Goal: Task Accomplishment & Management: Use online tool/utility

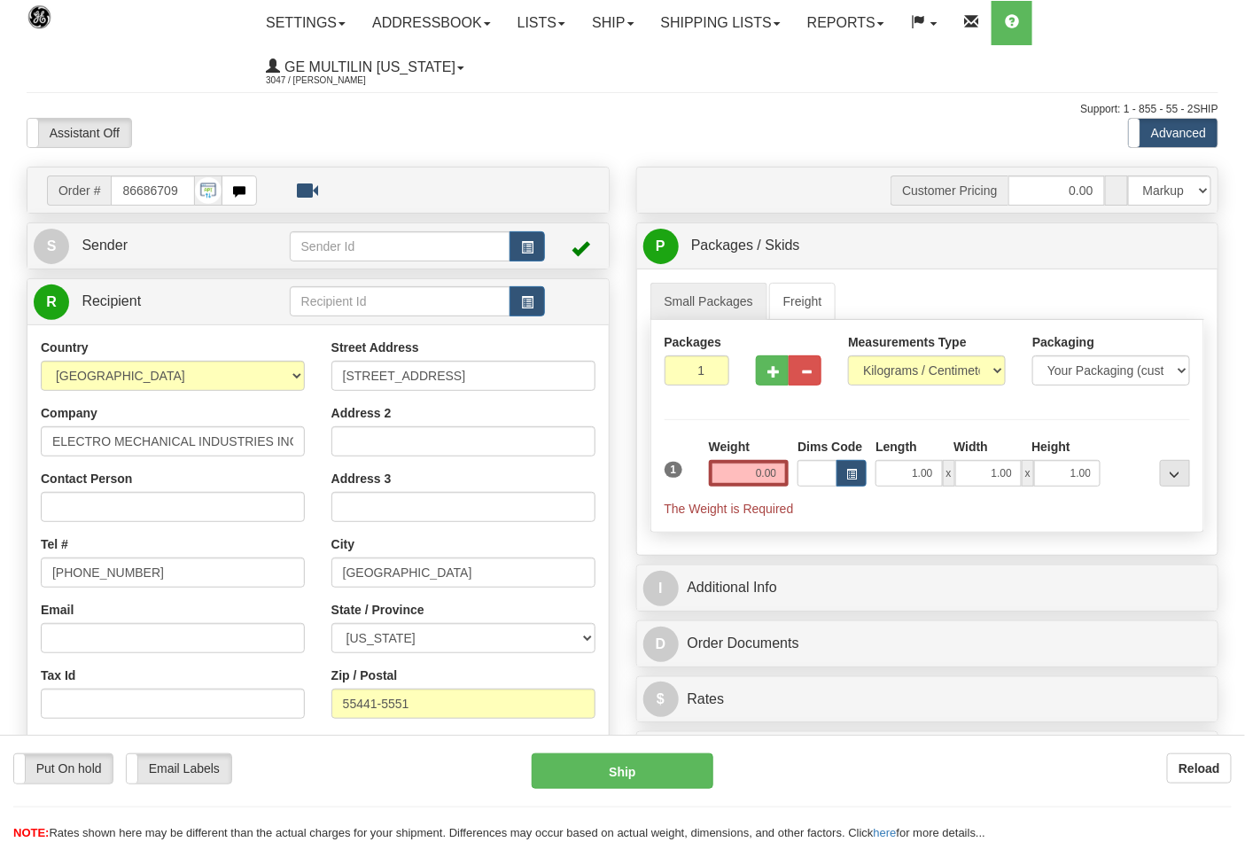
select select "0"
click at [848, 356] on select "Pounds / Inches Kilograms / Centimeters" at bounding box center [927, 370] width 158 height 30
click at [787, 372] on button "button" at bounding box center [772, 370] width 33 height 30
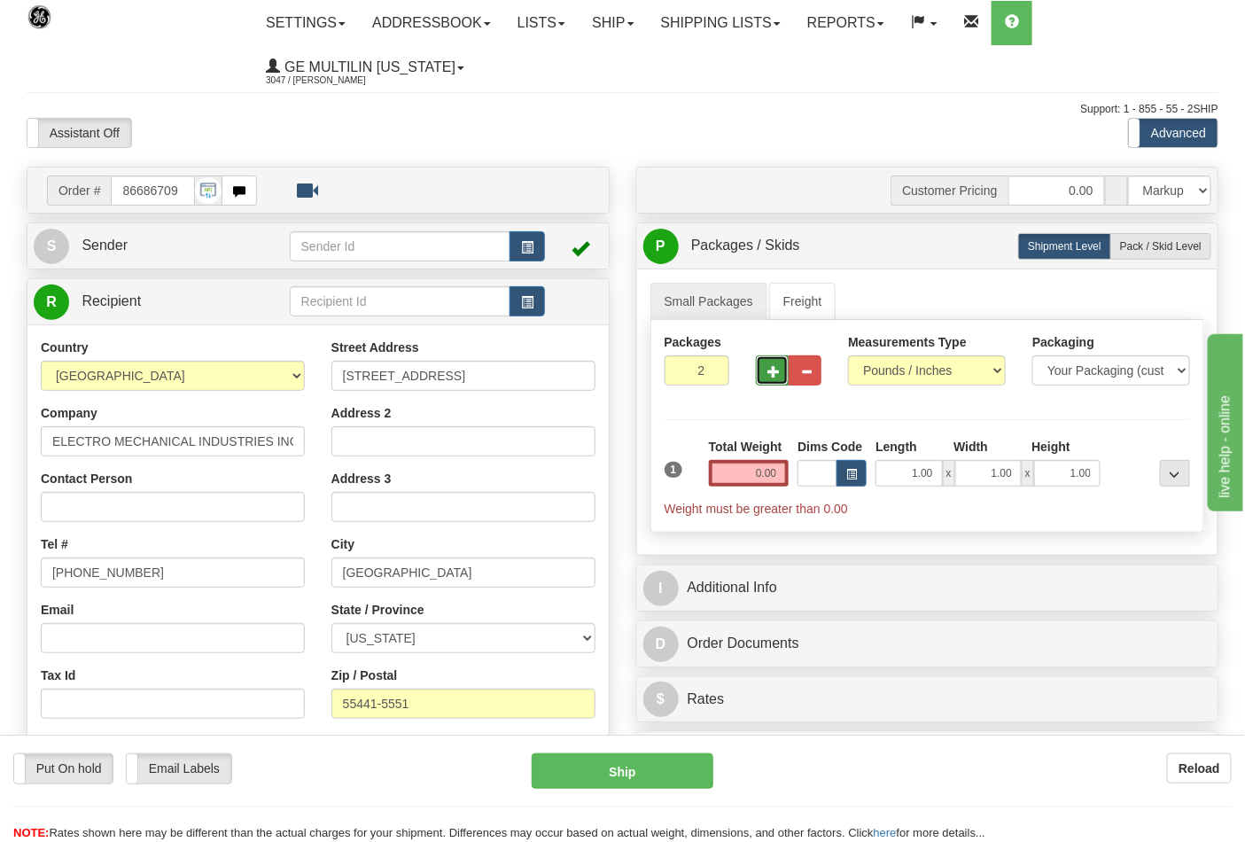
click at [776, 374] on span "button" at bounding box center [774, 372] width 12 height 12
type input "3"
click at [782, 475] on input "0.00" at bounding box center [749, 473] width 81 height 27
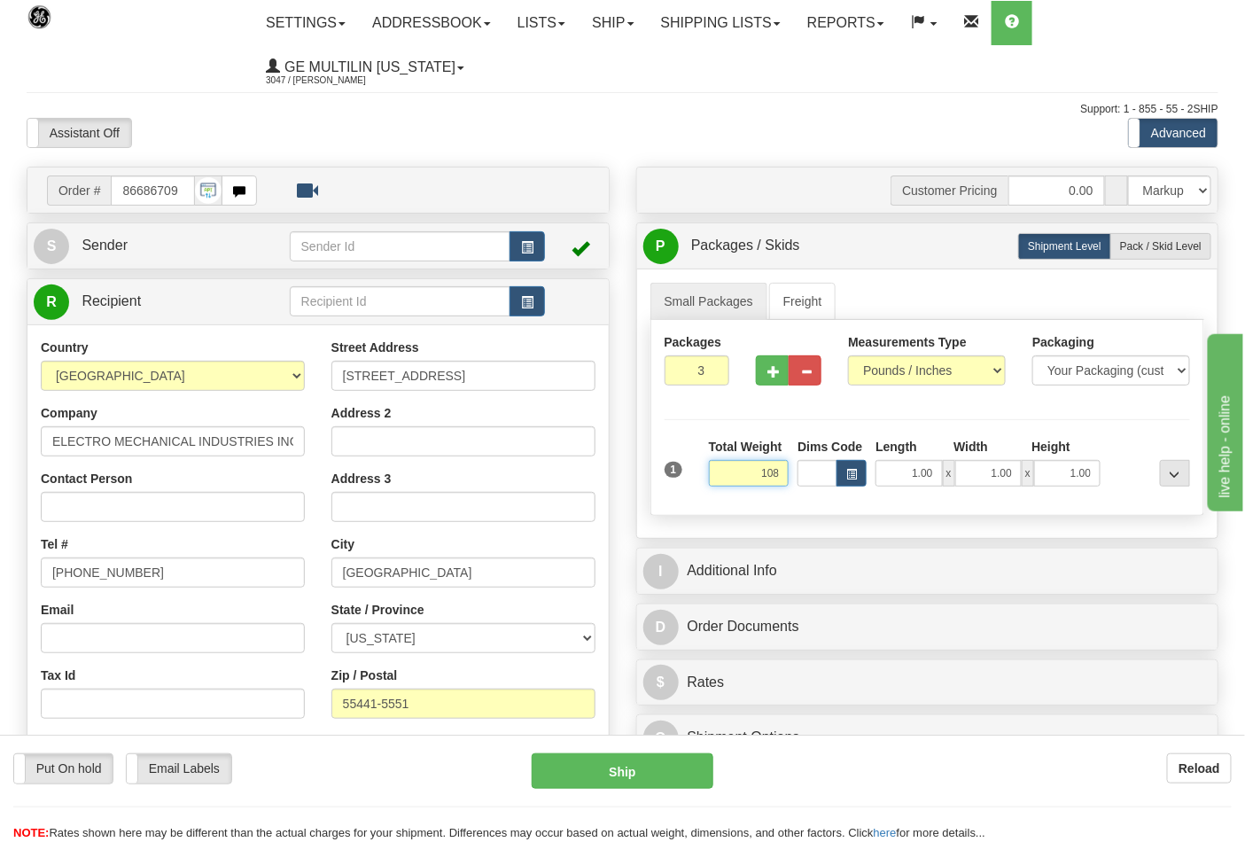
click button "Delete" at bounding box center [0, 0] width 0 height 0
type input "108.00"
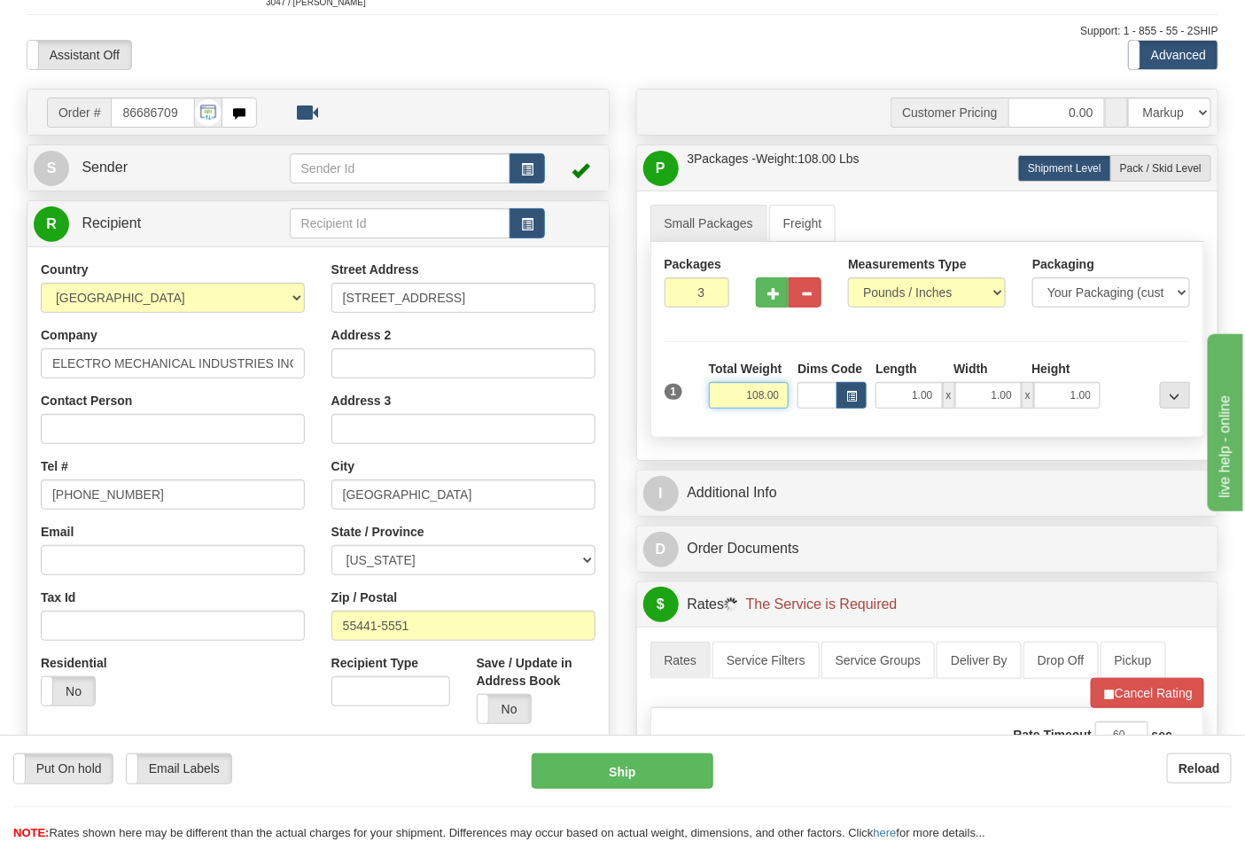
scroll to position [295, 0]
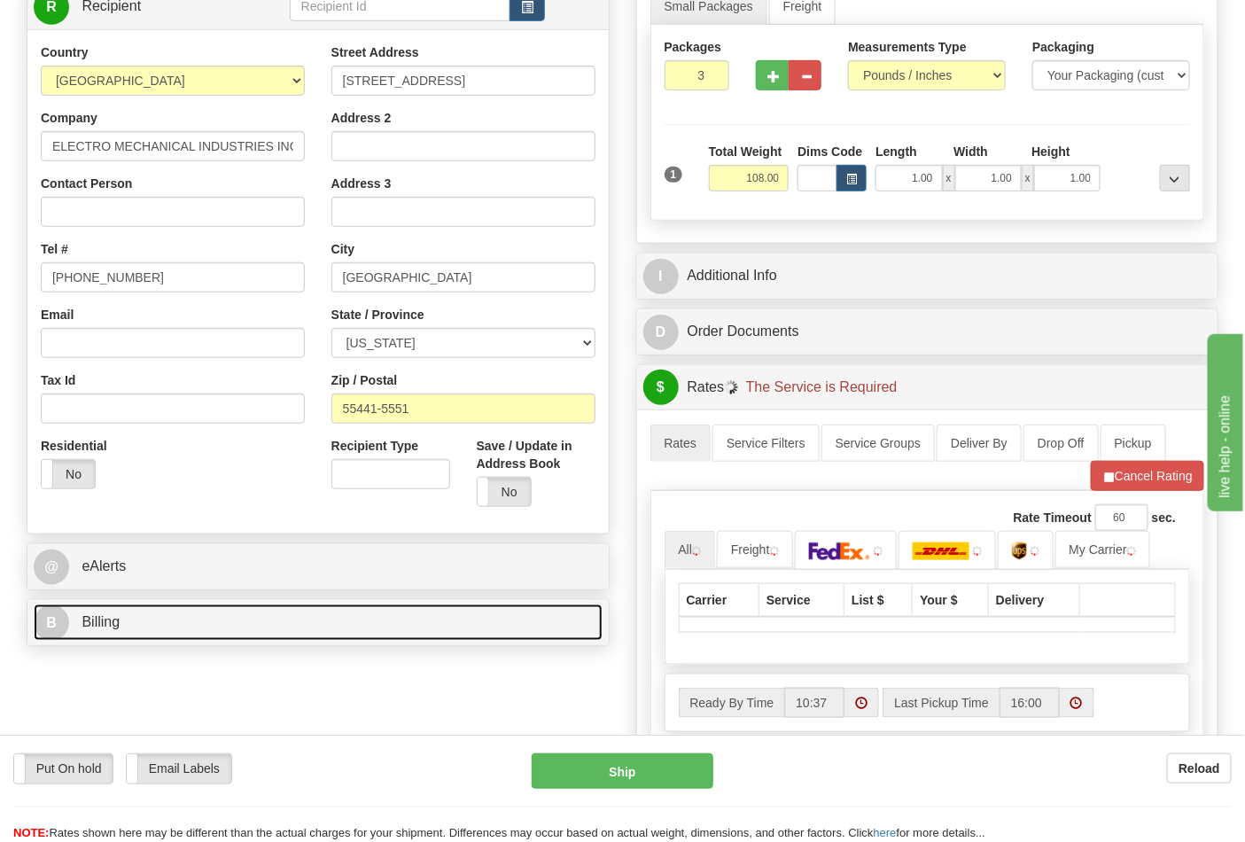
click at [191, 633] on link "B Billing" at bounding box center [318, 623] width 569 height 36
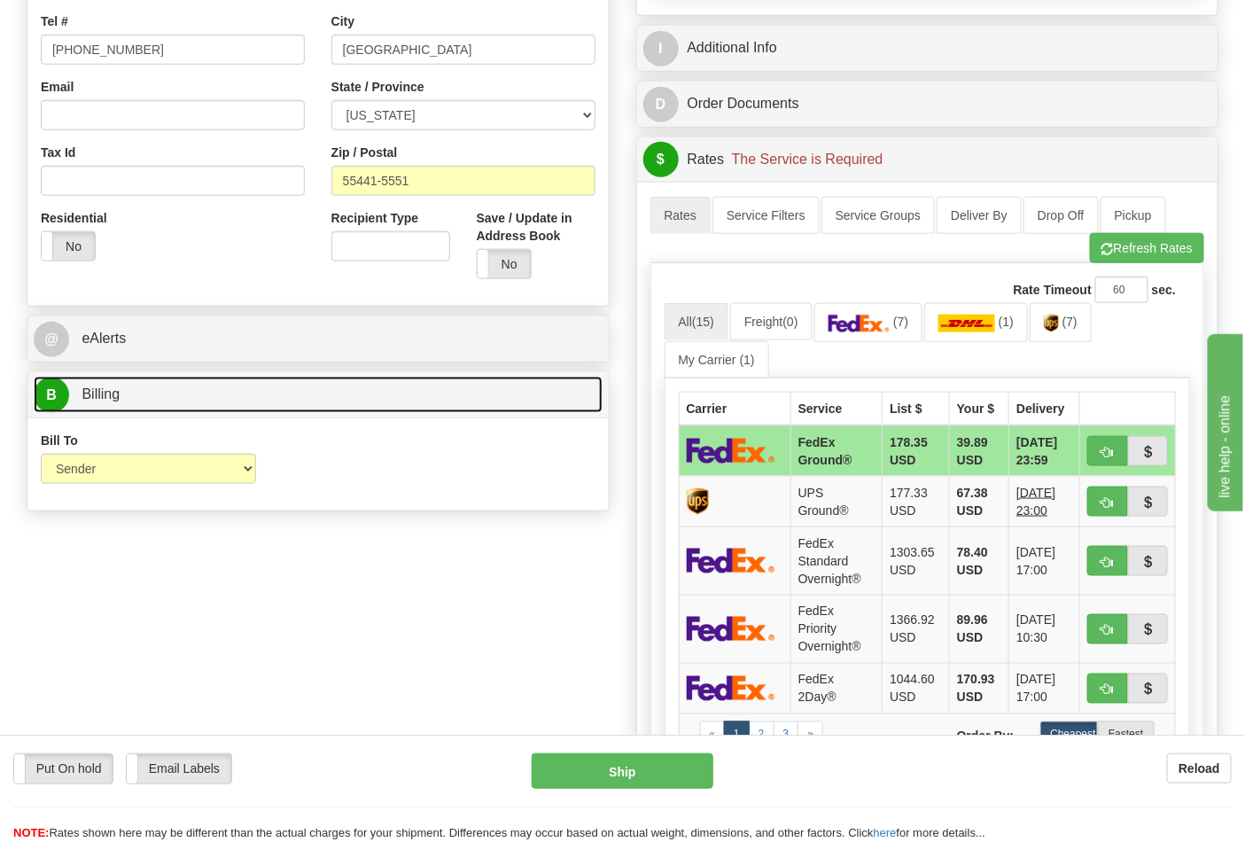
scroll to position [689, 0]
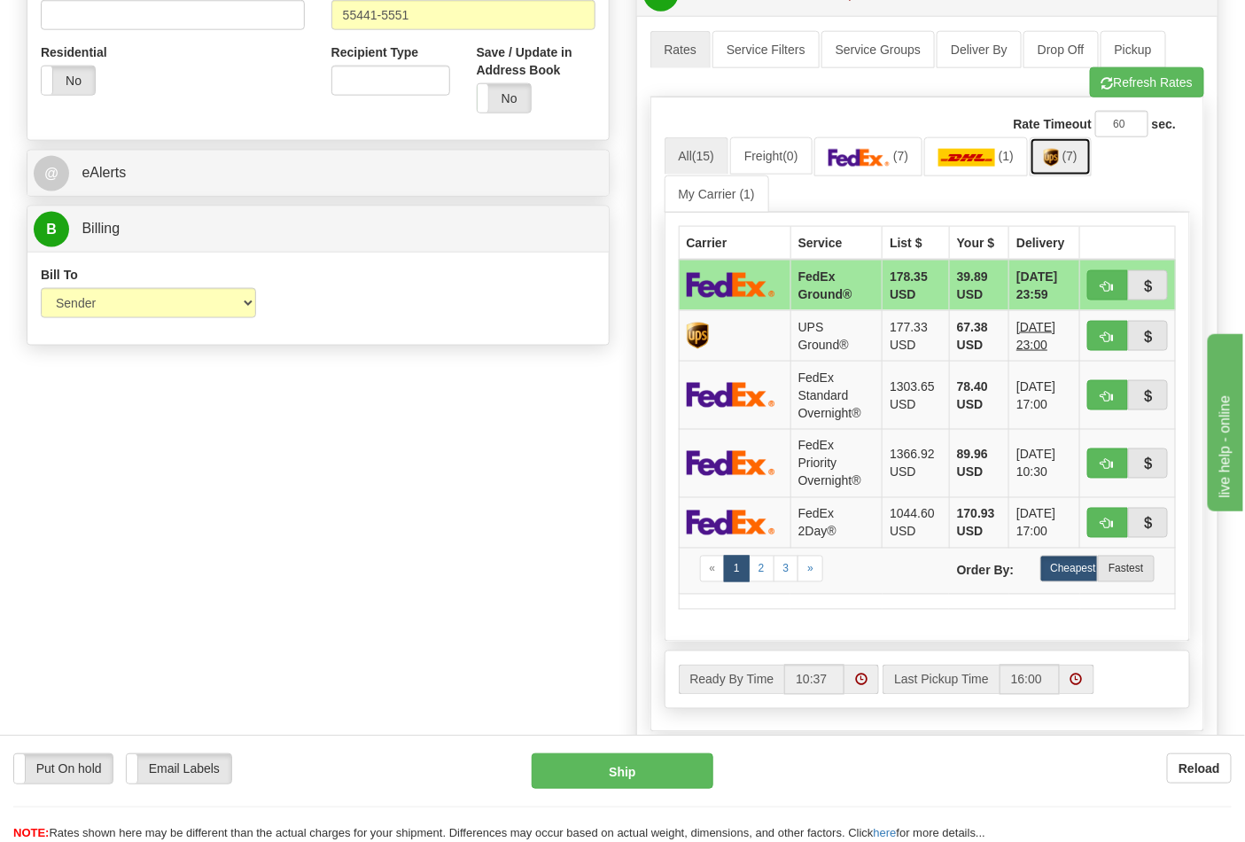
click at [1059, 166] on img at bounding box center [1051, 158] width 15 height 18
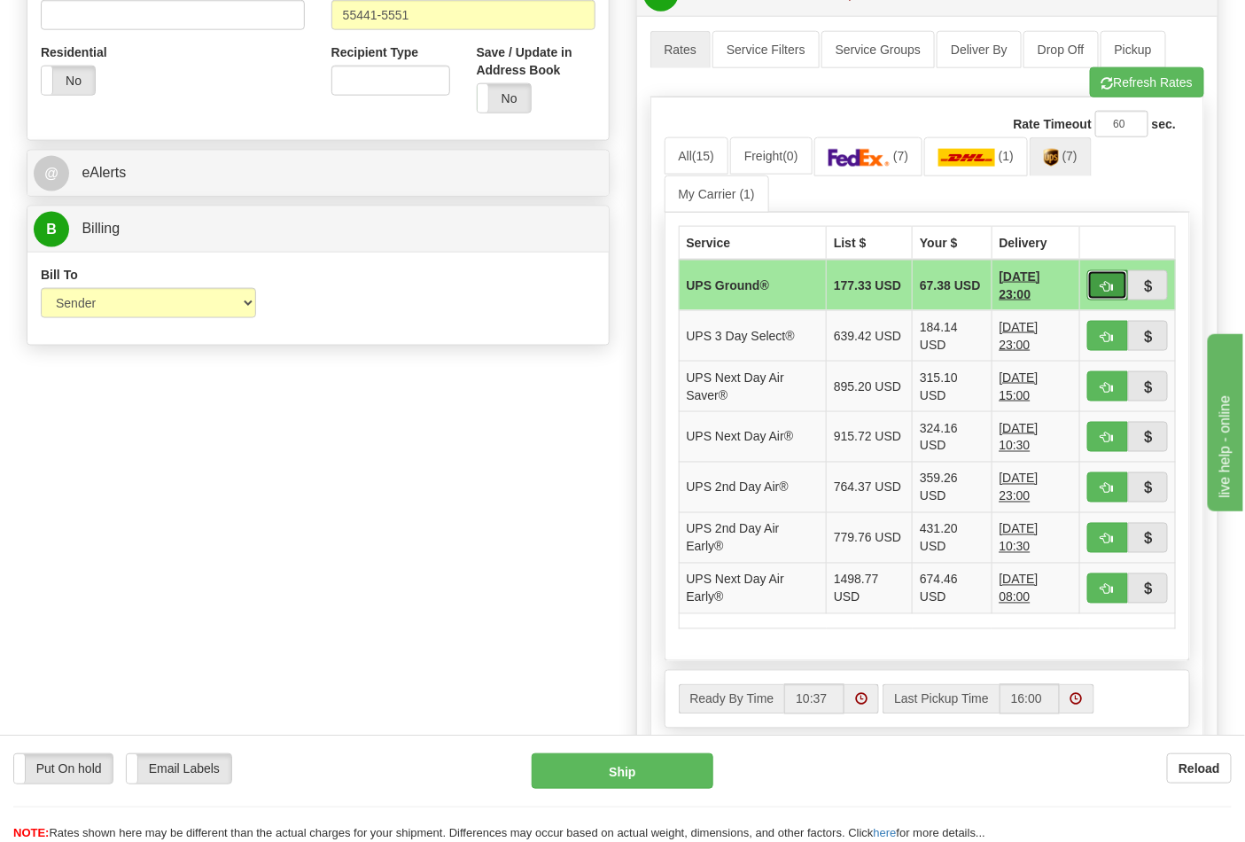
click at [1108, 284] on span "button" at bounding box center [1108, 287] width 12 height 12
type input "03"
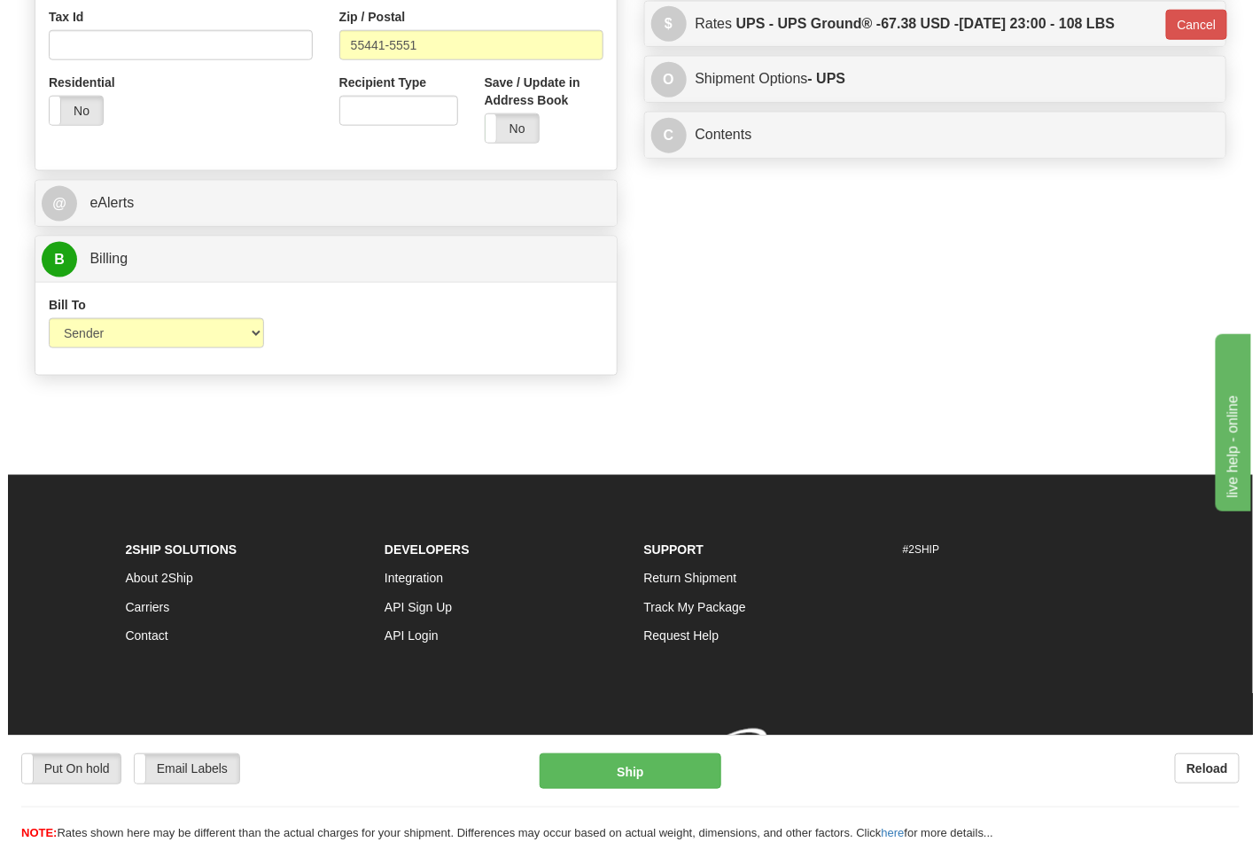
scroll to position [661, 0]
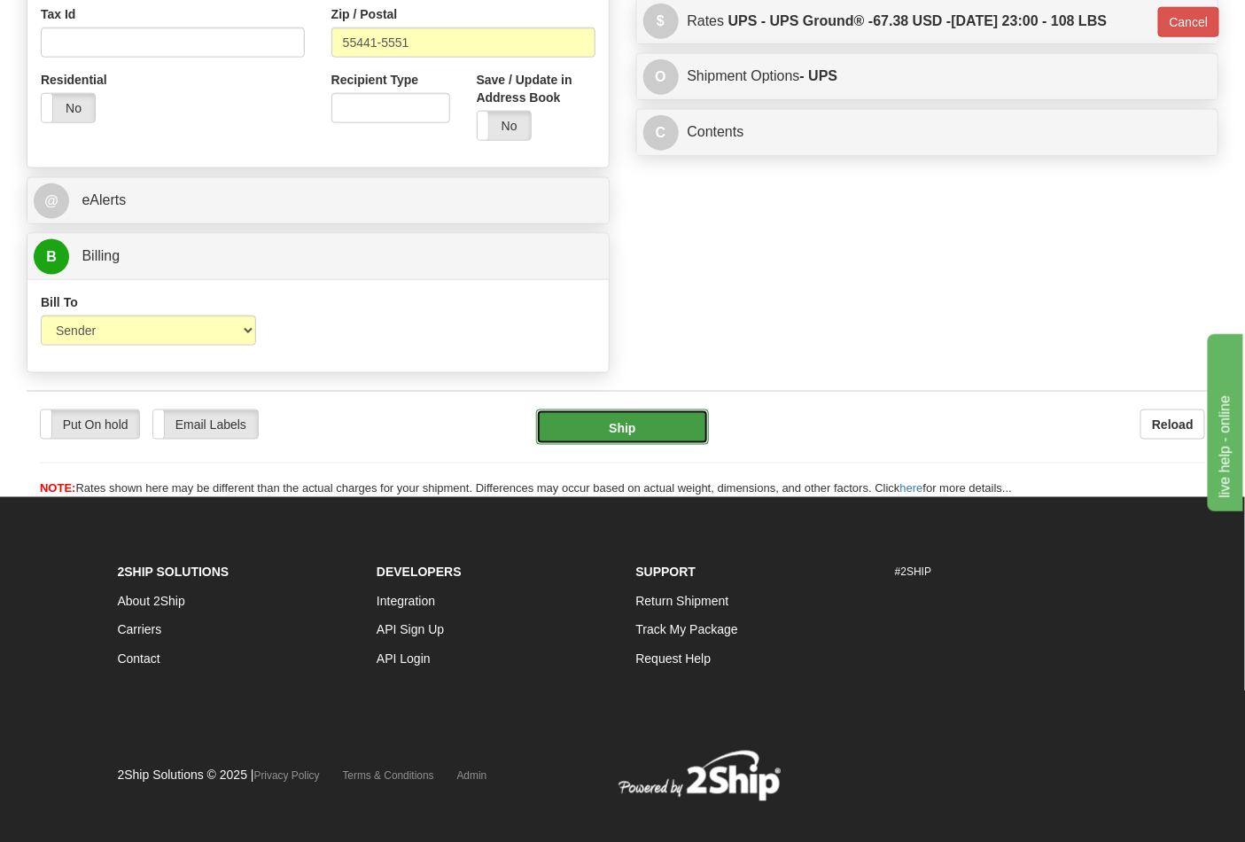
click at [660, 428] on button "Ship" at bounding box center [622, 427] width 172 height 35
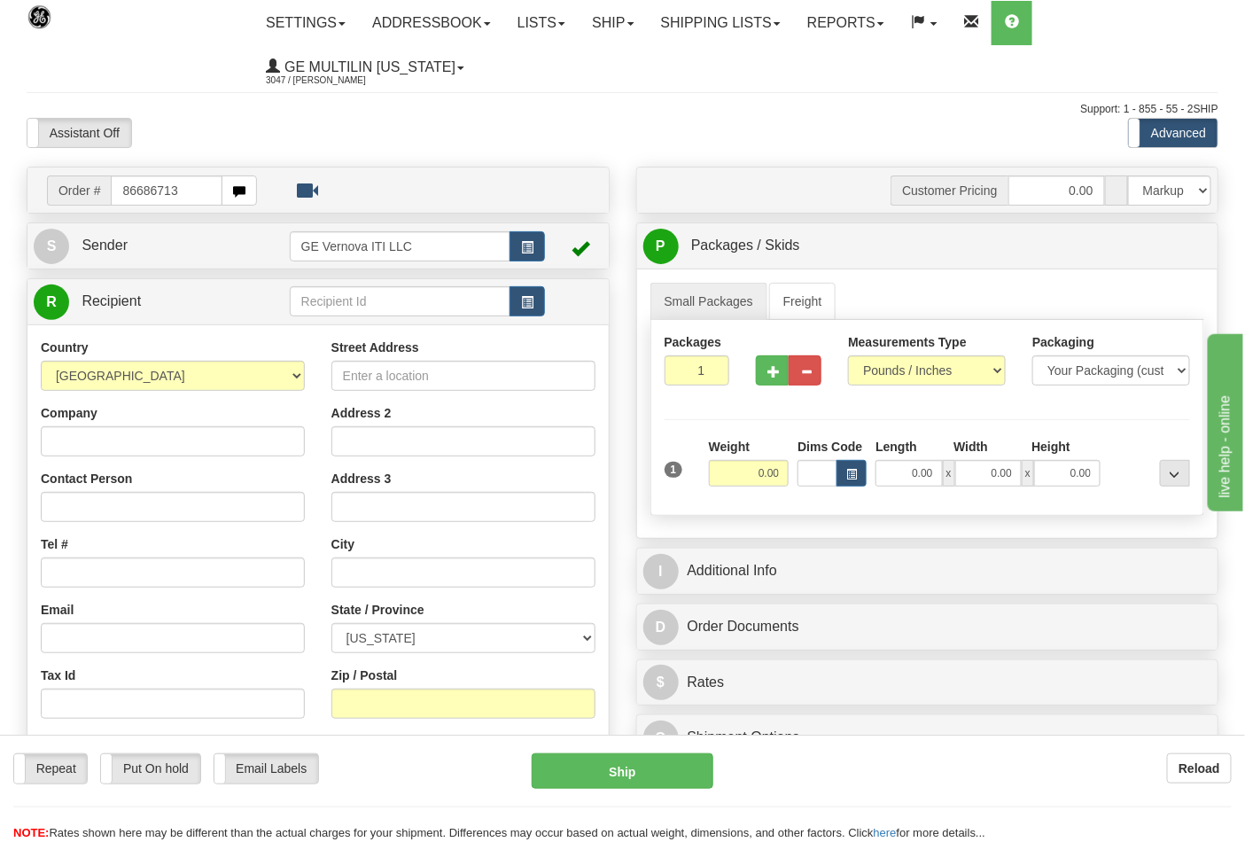
type input "86686713"
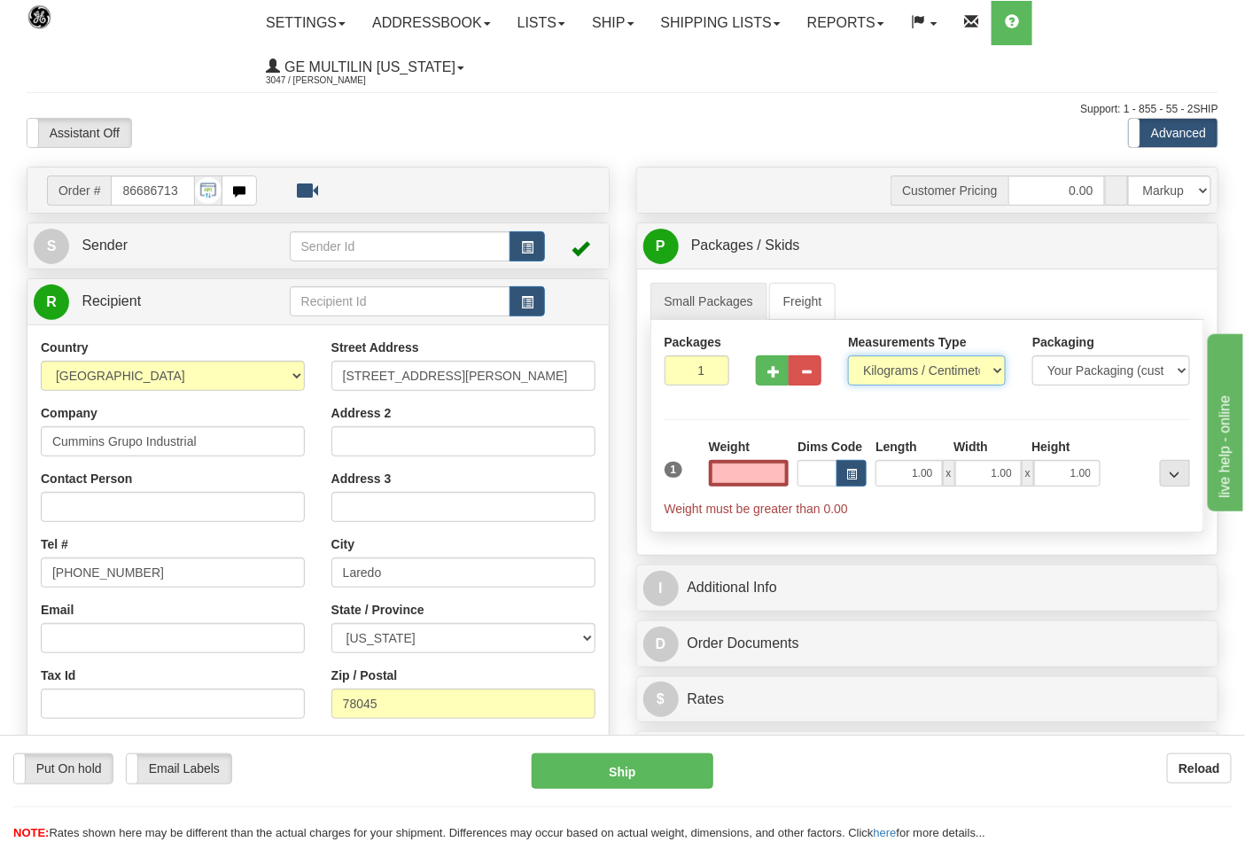
type input "0.00"
click at [909, 376] on select "Pounds / Inches Kilograms / Centimeters" at bounding box center [927, 370] width 158 height 30
select select "0"
click at [848, 356] on select "Pounds / Inches Kilograms / Centimeters" at bounding box center [927, 370] width 158 height 30
click at [785, 383] on button "button" at bounding box center [772, 370] width 33 height 30
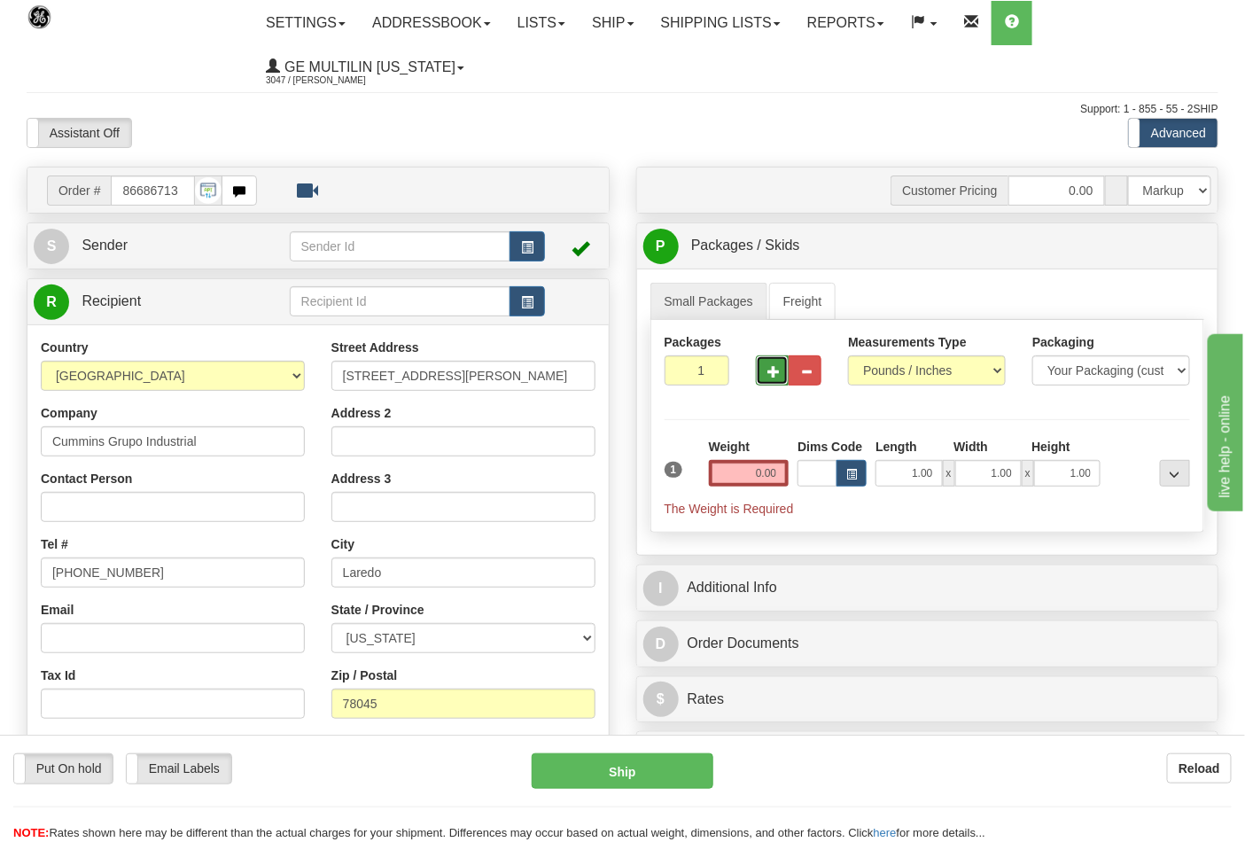
type input "2"
click at [781, 472] on input "0.00" at bounding box center [749, 473] width 81 height 27
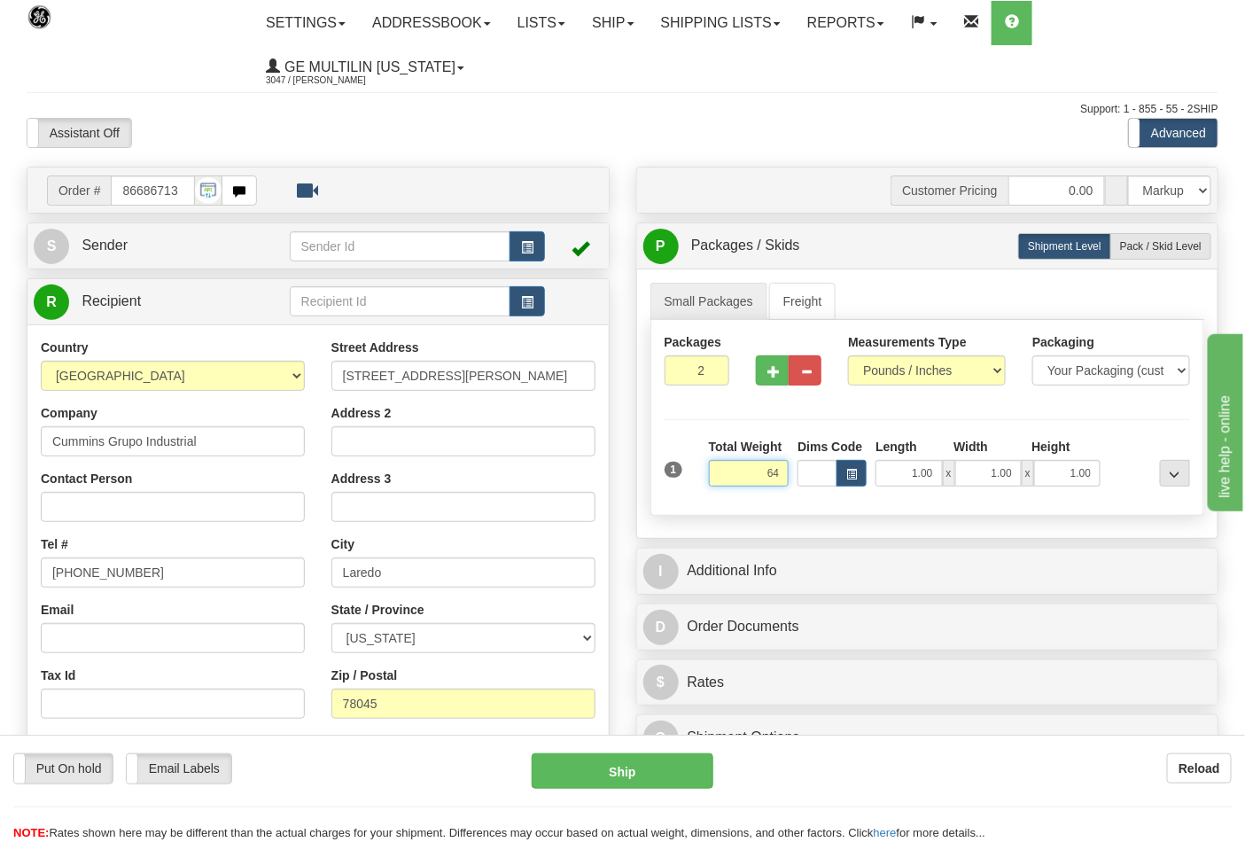
click button "Delete" at bounding box center [0, 0] width 0 height 0
type input "64.00"
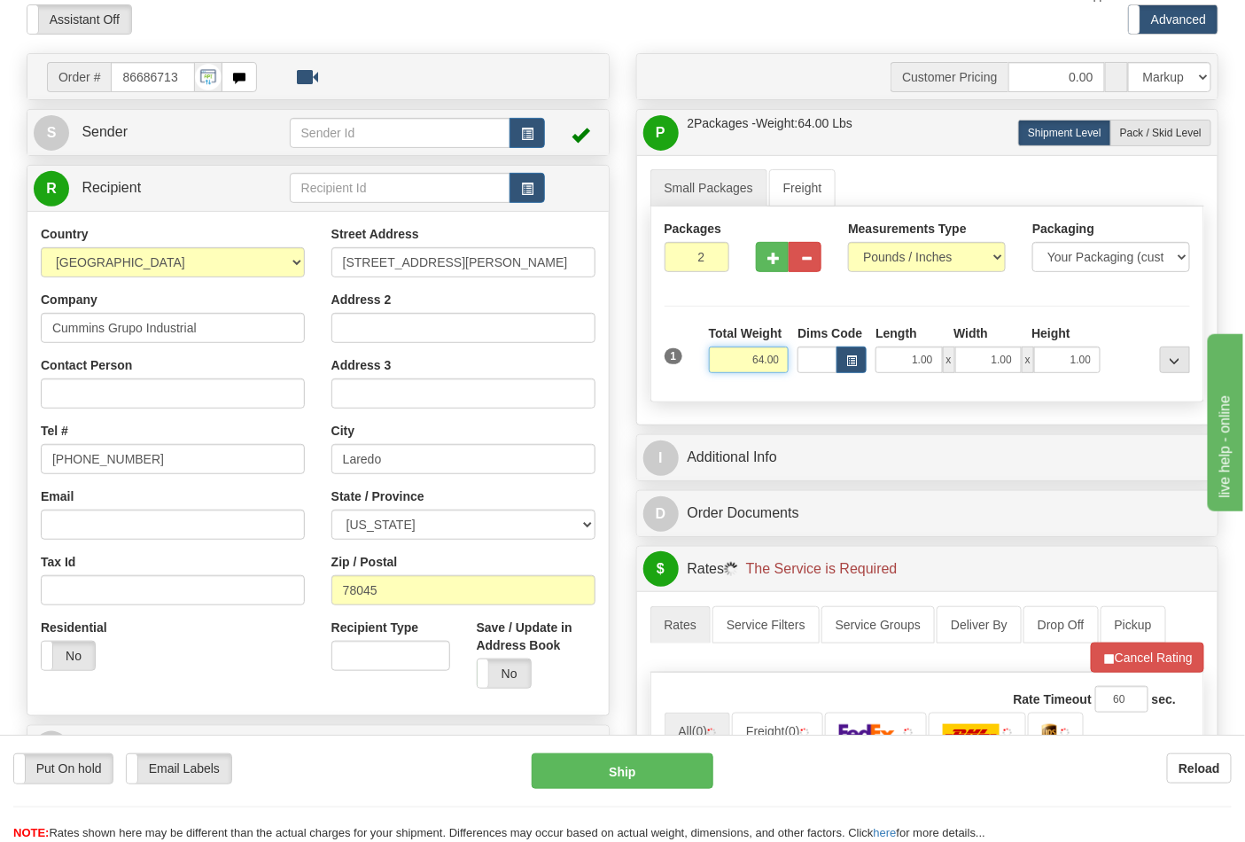
scroll to position [394, 0]
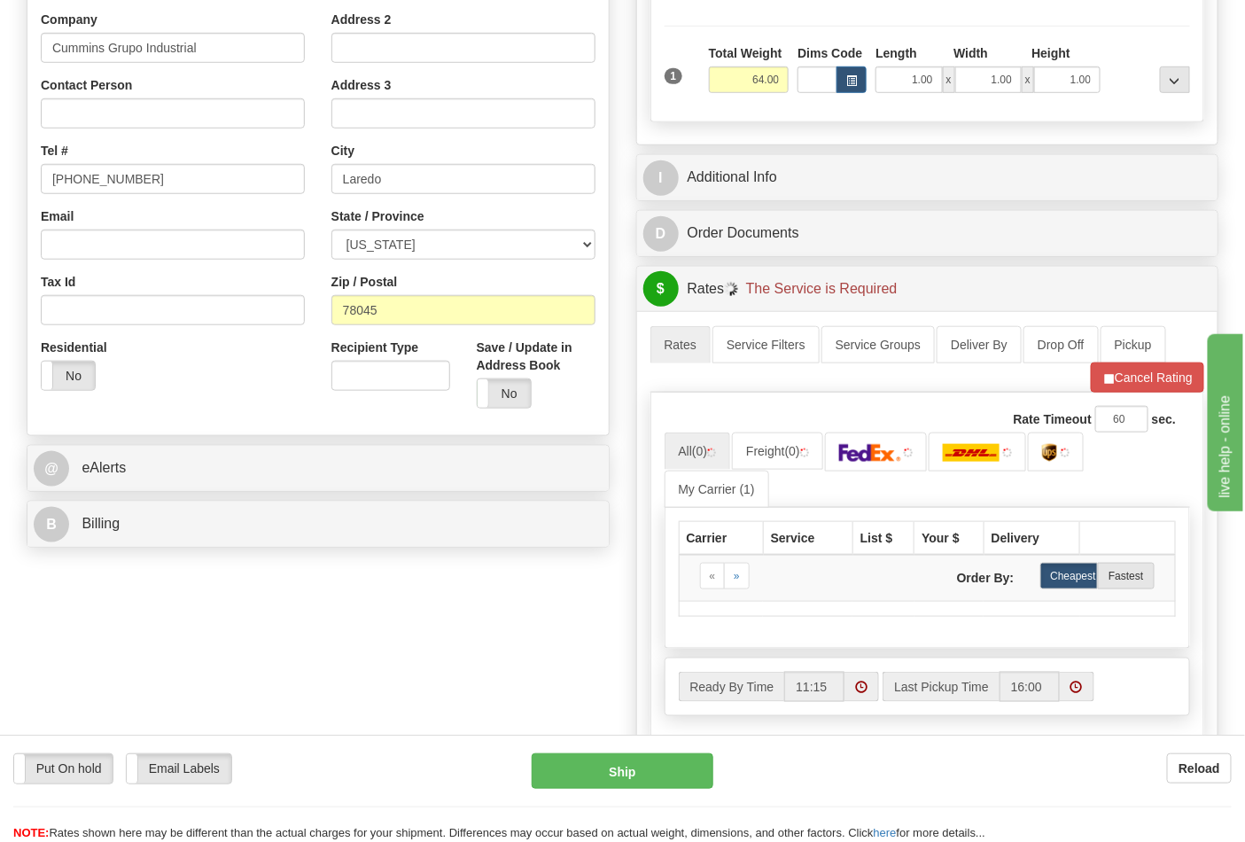
click at [149, 498] on div "Order # 86686713 S" at bounding box center [318, 164] width 610 height 783
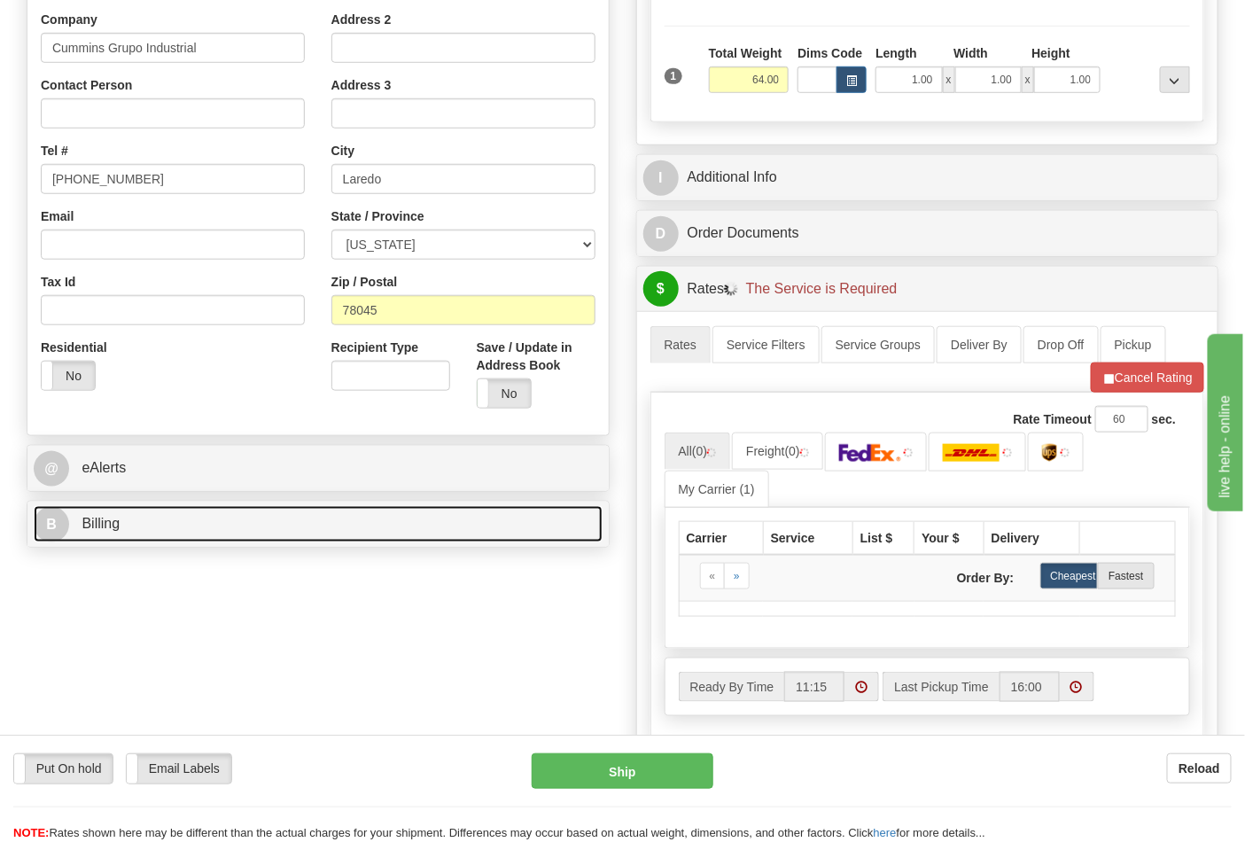
click at [174, 535] on link "B Billing" at bounding box center [318, 524] width 569 height 36
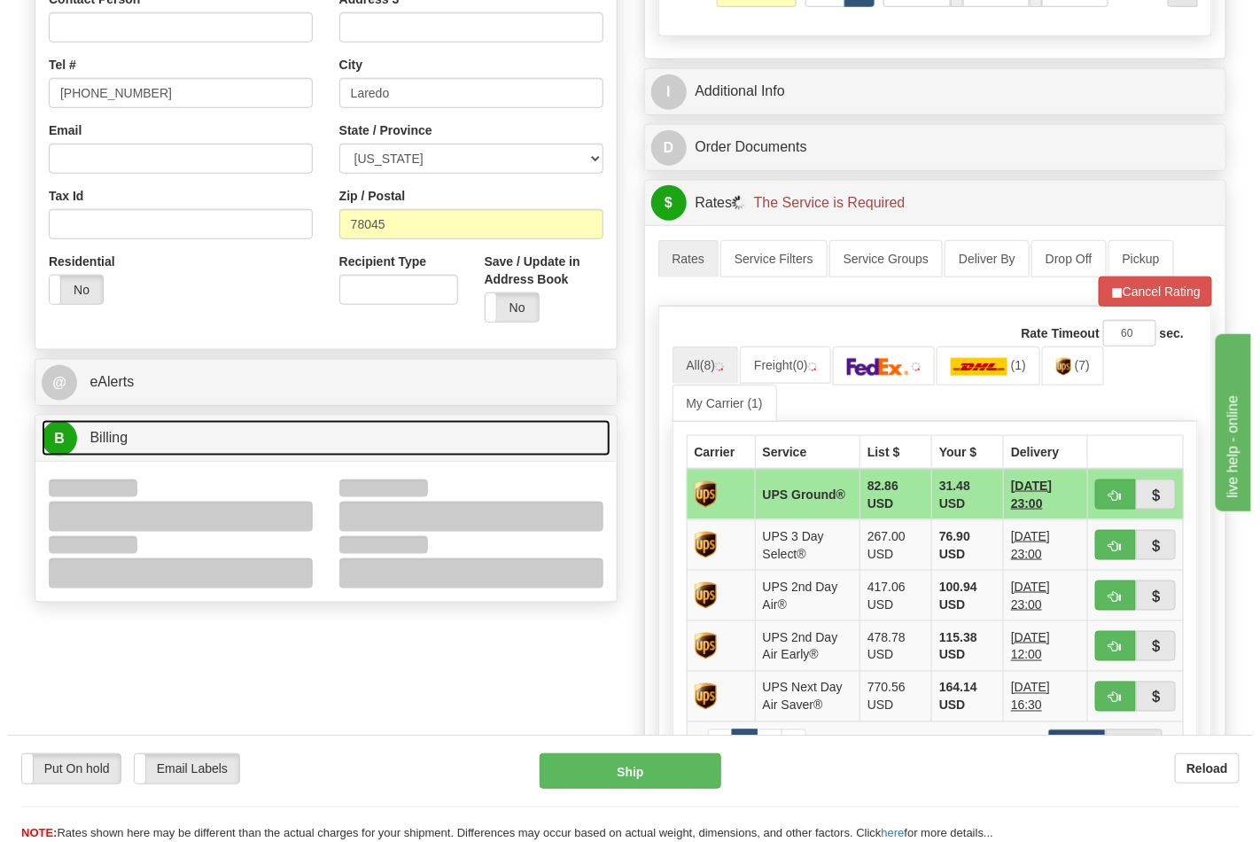
scroll to position [590, 0]
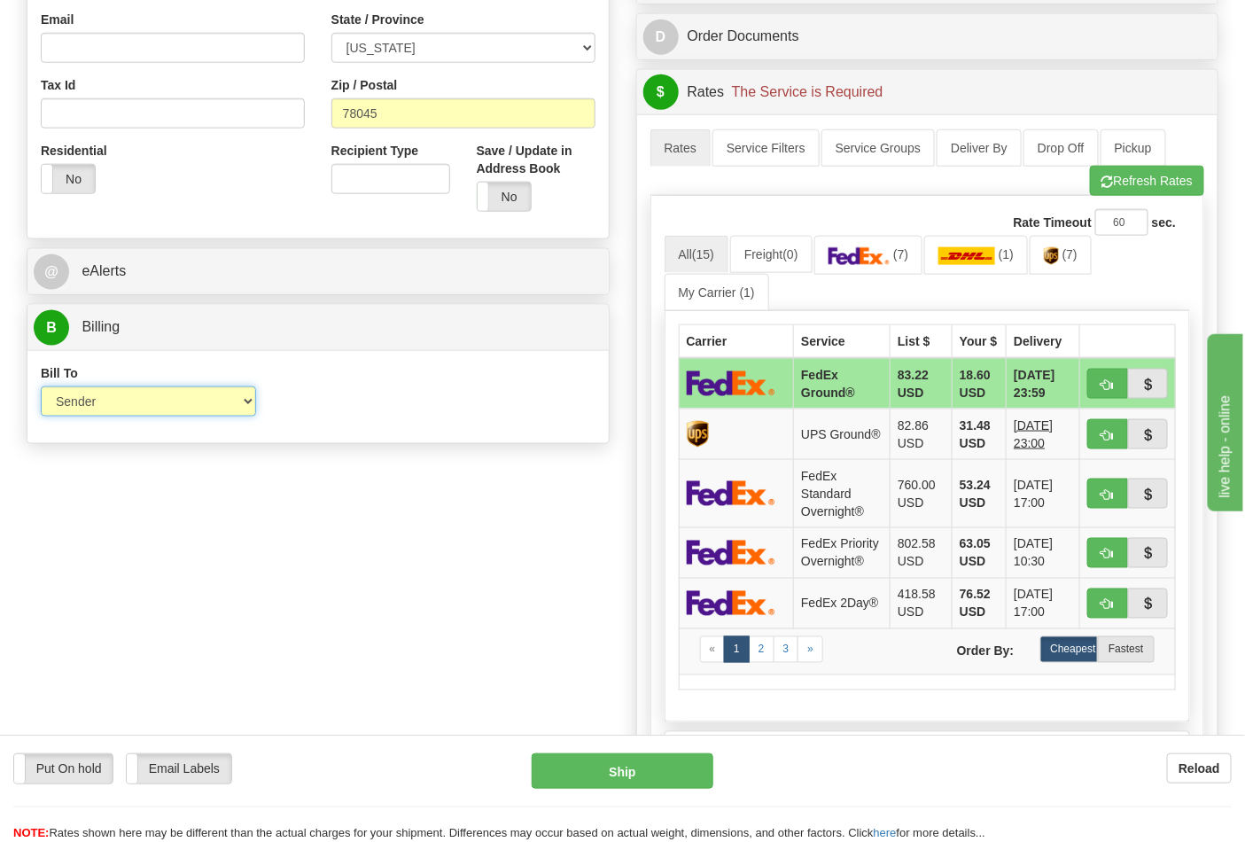
click at [81, 405] on select "Sender Recipient Third Party Collect" at bounding box center [148, 401] width 215 height 30
drag, startPoint x: 368, startPoint y: 463, endPoint x: 467, endPoint y: 463, distance: 99.3
click at [372, 463] on div "Order # 86686713 S Sender" at bounding box center [622, 265] width 1219 height 1379
click at [1060, 271] on link "(7)" at bounding box center [1061, 255] width 62 height 38
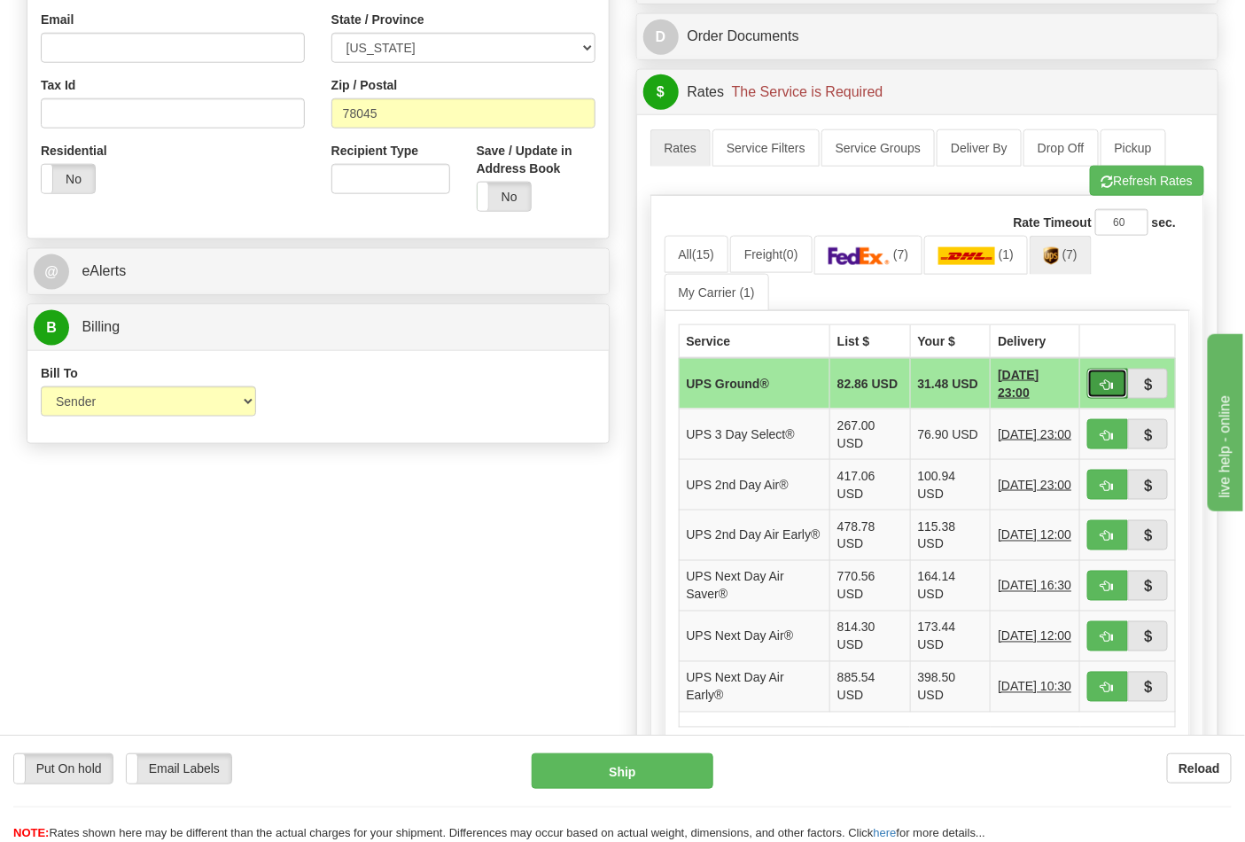
click at [1090, 394] on button "button" at bounding box center [1108, 384] width 41 height 30
type input "03"
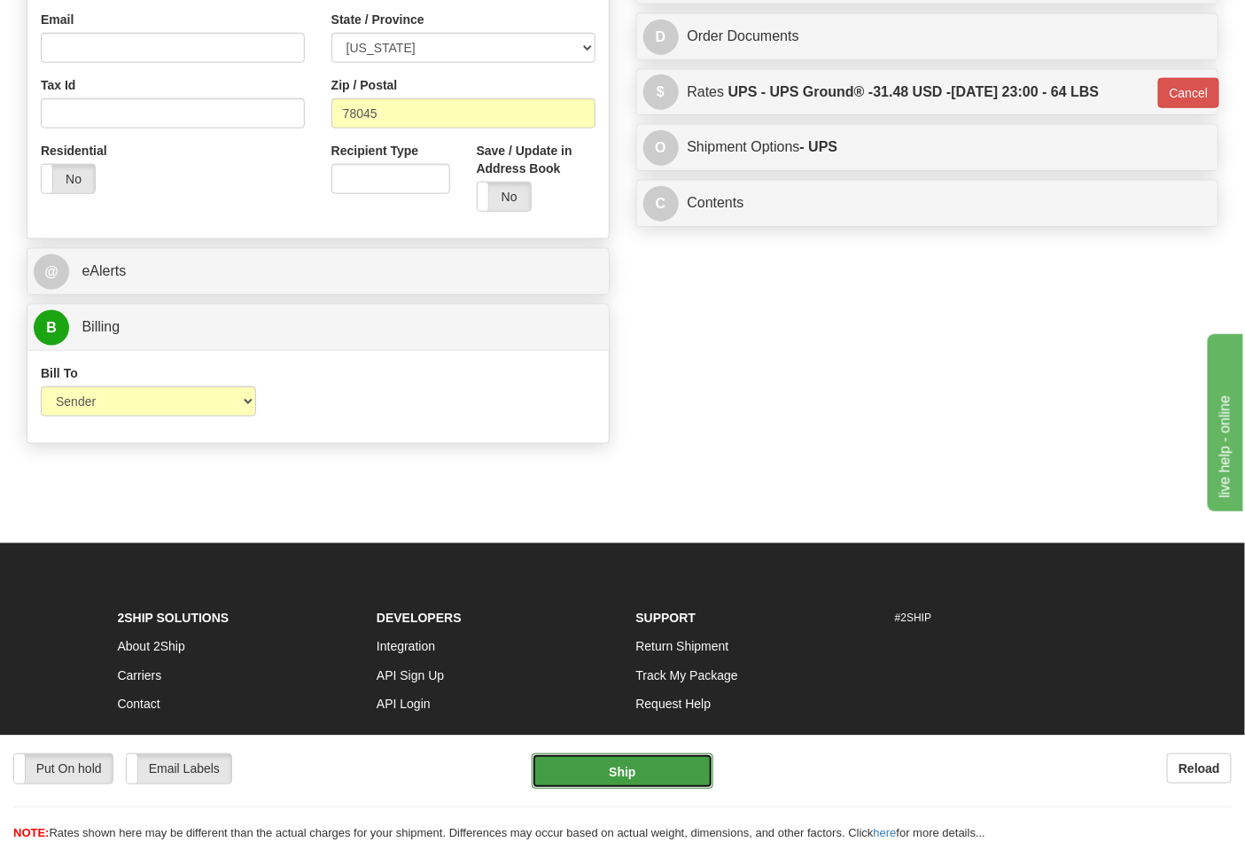
click at [650, 775] on button "Ship" at bounding box center [622, 770] width 181 height 35
